Goal: Information Seeking & Learning: Learn about a topic

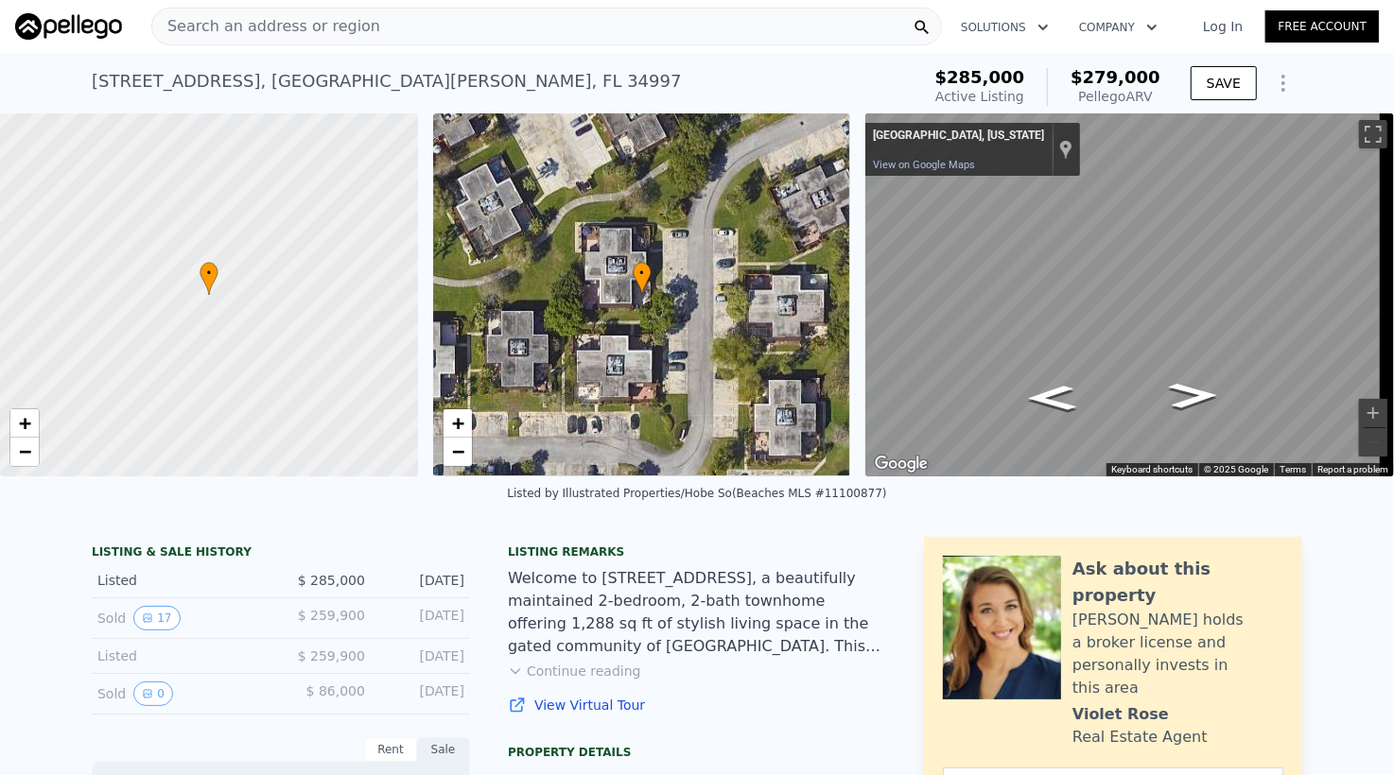
click at [310, 30] on span "Search an address or region" at bounding box center [266, 26] width 228 height 23
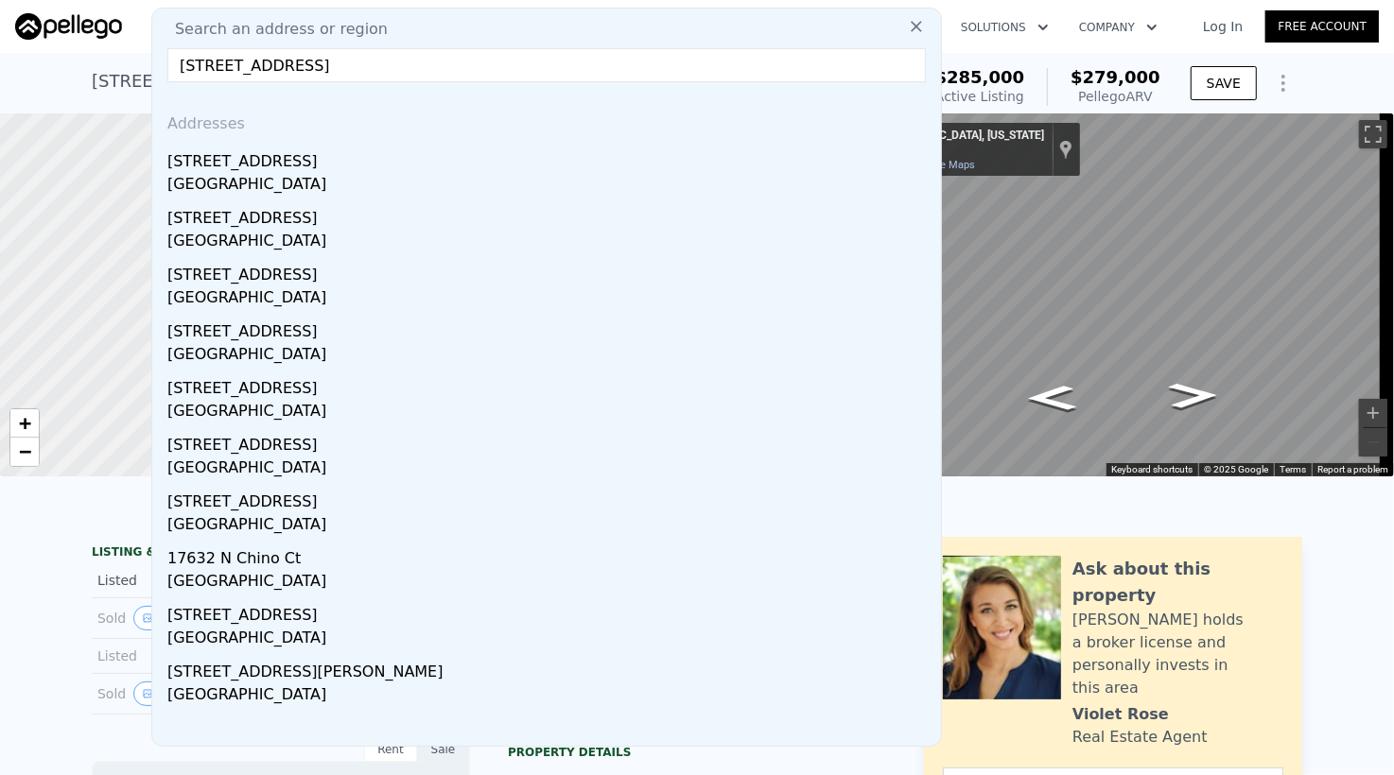
click at [459, 68] on input "[STREET_ADDRESS]" at bounding box center [546, 65] width 758 height 34
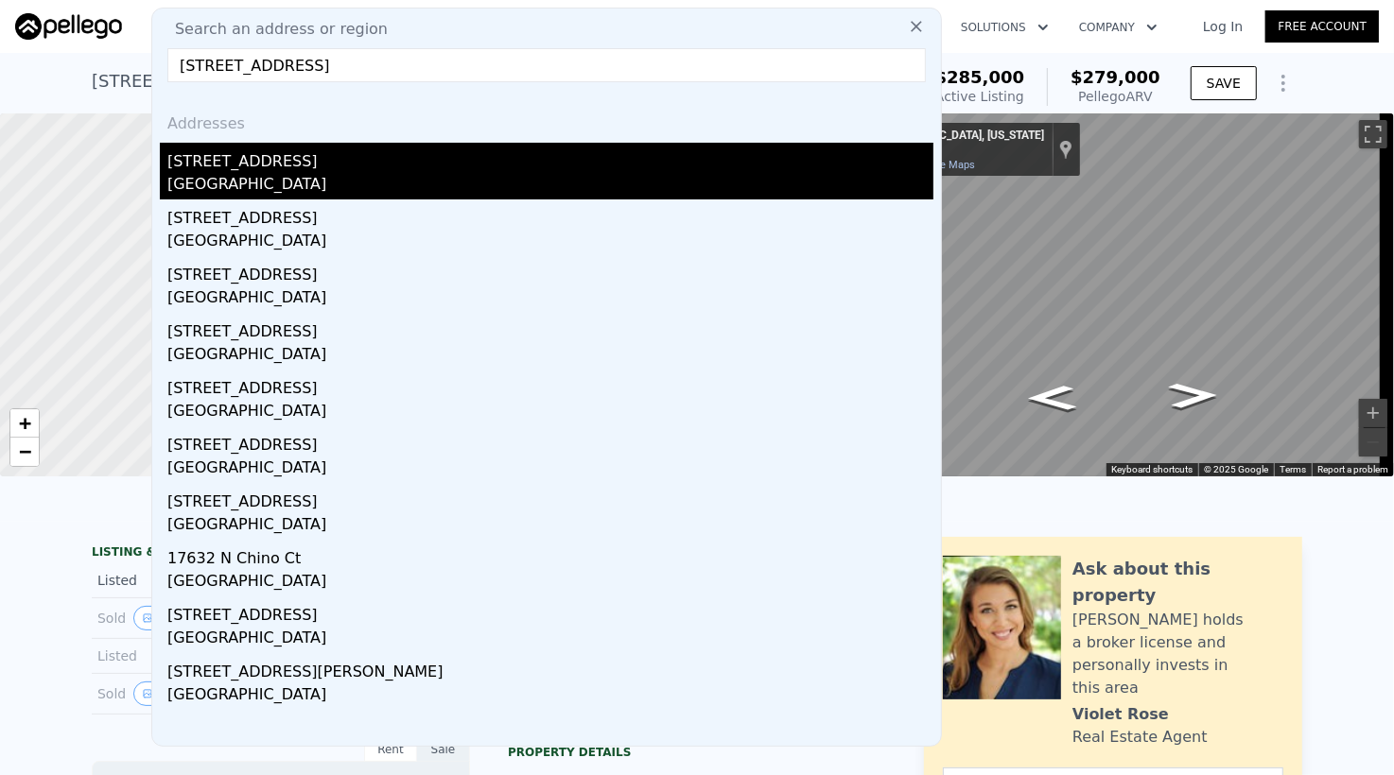
type input "[STREET_ADDRESS]"
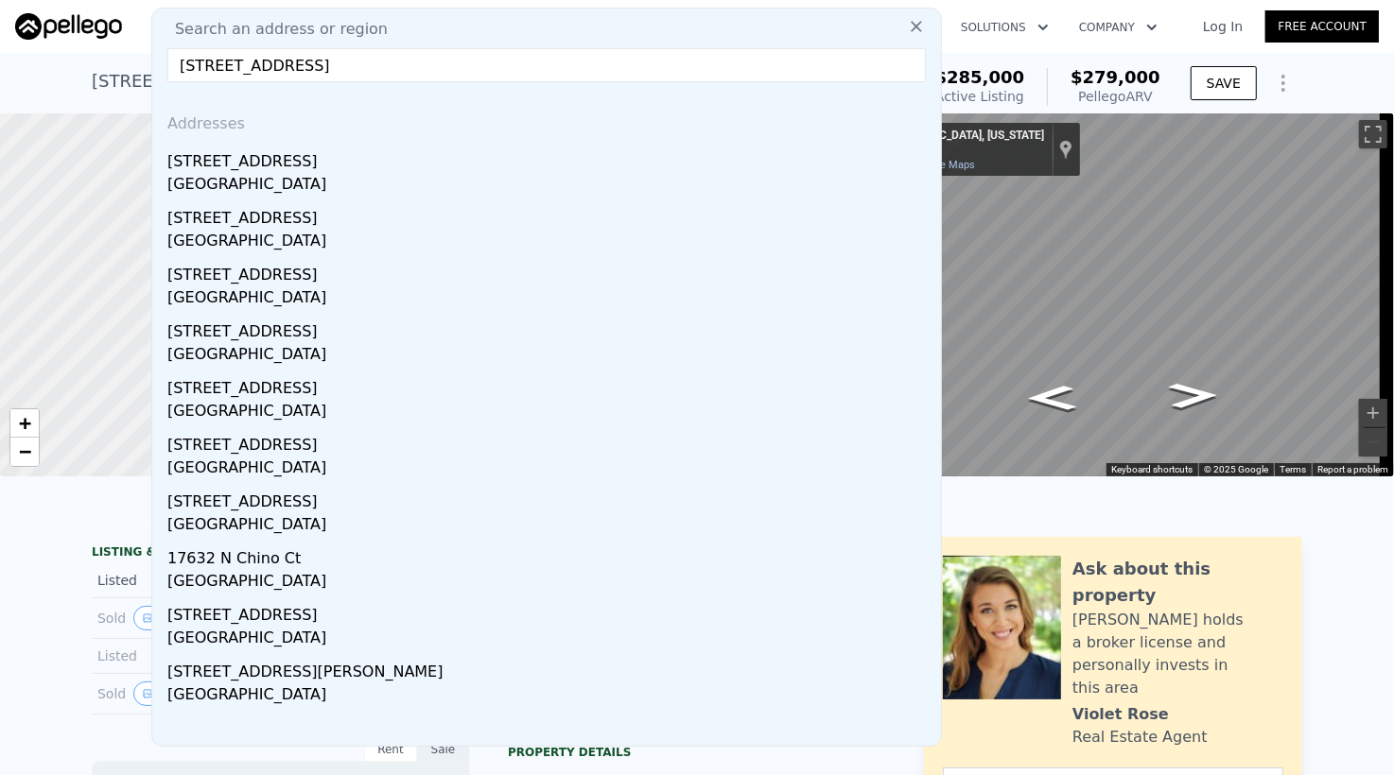
click at [349, 189] on div "[GEOGRAPHIC_DATA]" at bounding box center [550, 186] width 766 height 26
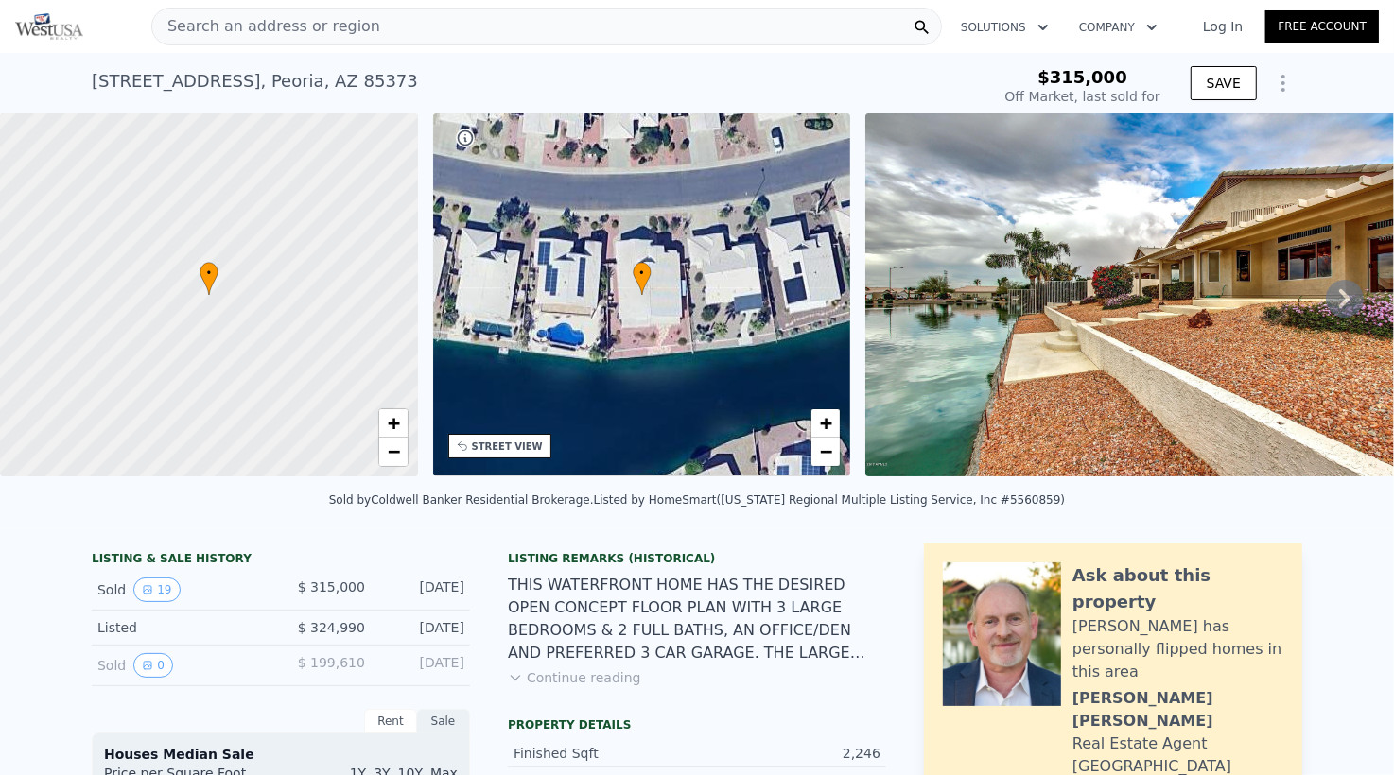
click at [70, 74] on div "[STREET_ADDRESS] Sold [DATE] for $315k $315,000 Off Market, last sold for SAVE" at bounding box center [697, 83] width 1394 height 61
type input "$ 548,000"
type input "$ 183,043"
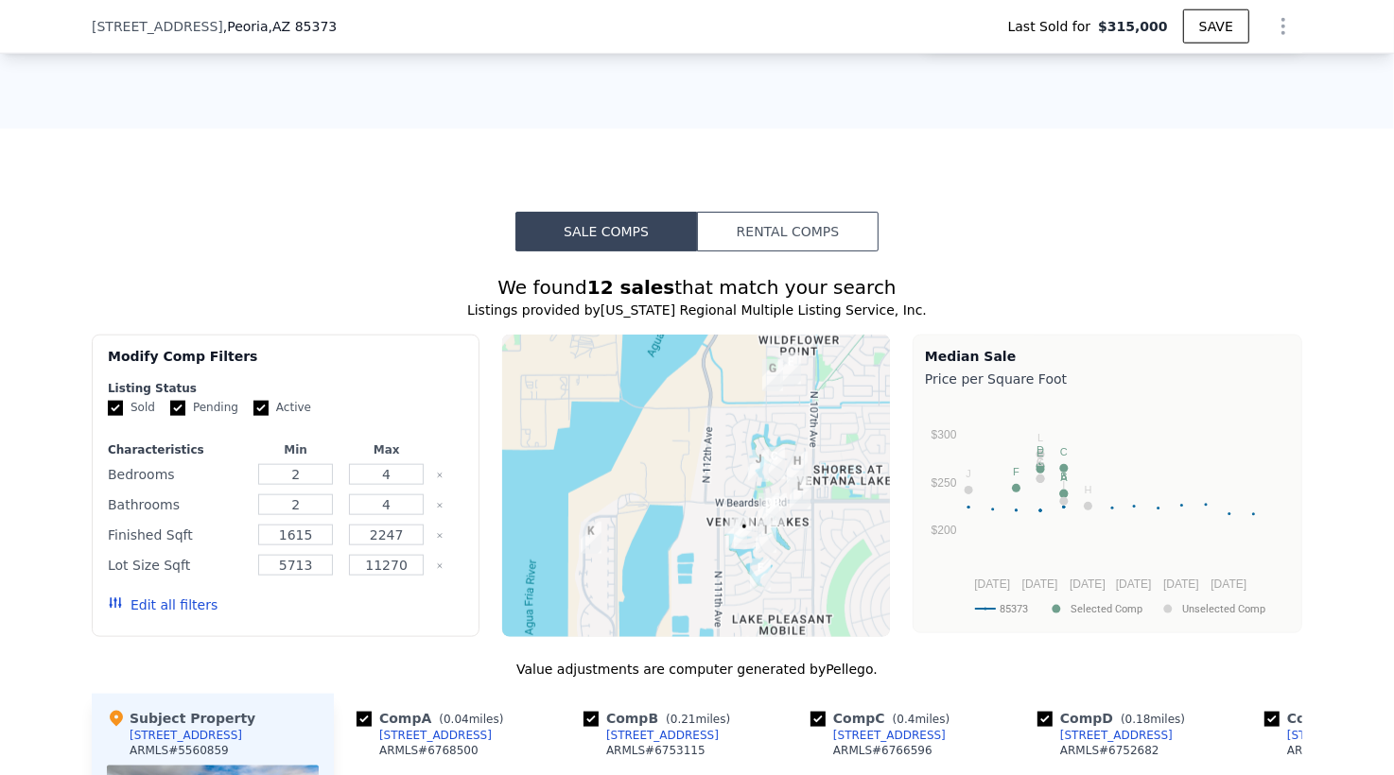
scroll to position [2009, 0]
